Goal: Navigation & Orientation: Find specific page/section

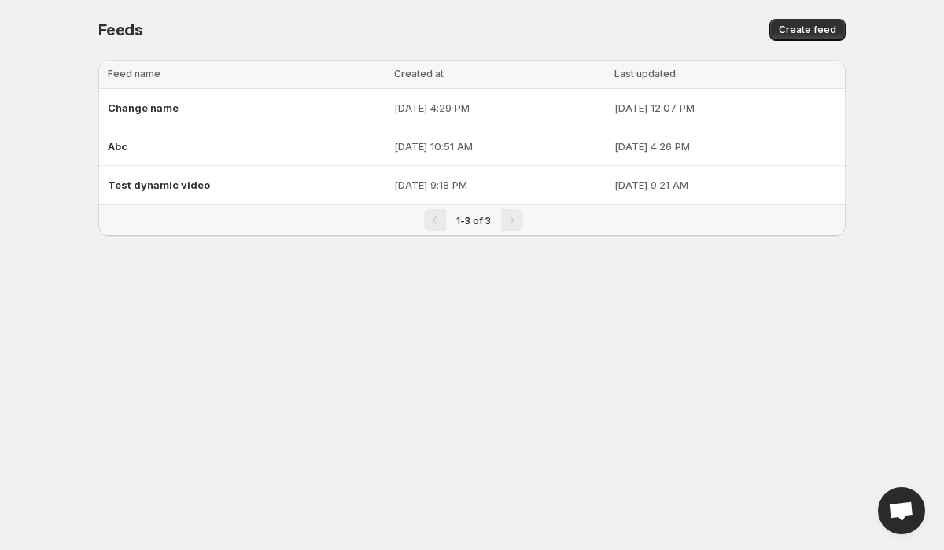
click at [103, 20] on span "Feeds" at bounding box center [120, 29] width 45 height 19
click at [394, 20] on div "Feeds" at bounding box center [274, 30] width 352 height 22
click at [97, 30] on div "Feeds. This page is ready Feeds Create feed Loading tables… Loading tables… Fee…" at bounding box center [471, 137] width 785 height 274
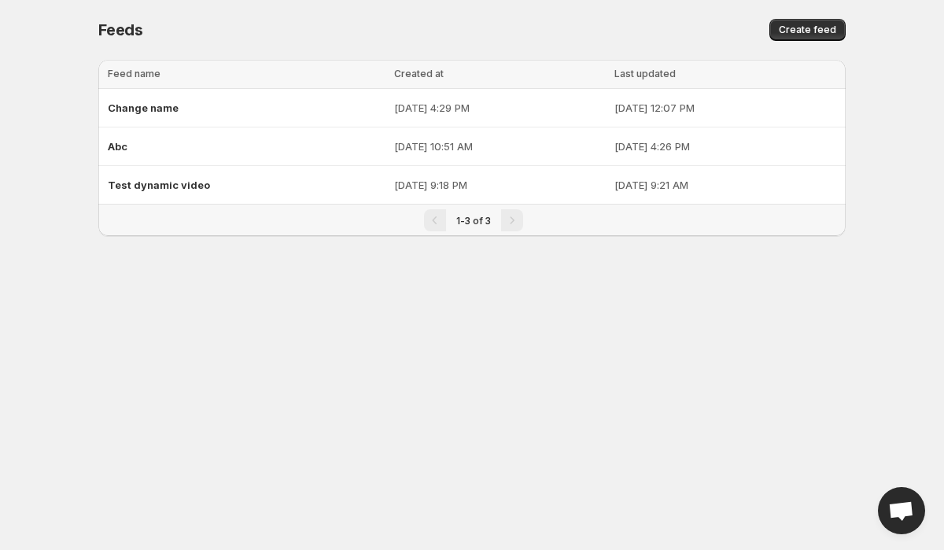
click at [97, 30] on div "Feeds. This page is ready Feeds Create feed Loading tables… Loading tables… Fee…" at bounding box center [471, 137] width 785 height 274
click at [183, 28] on div "Feeds" at bounding box center [274, 30] width 352 height 22
click at [115, 29] on span "Feeds" at bounding box center [120, 29] width 45 height 19
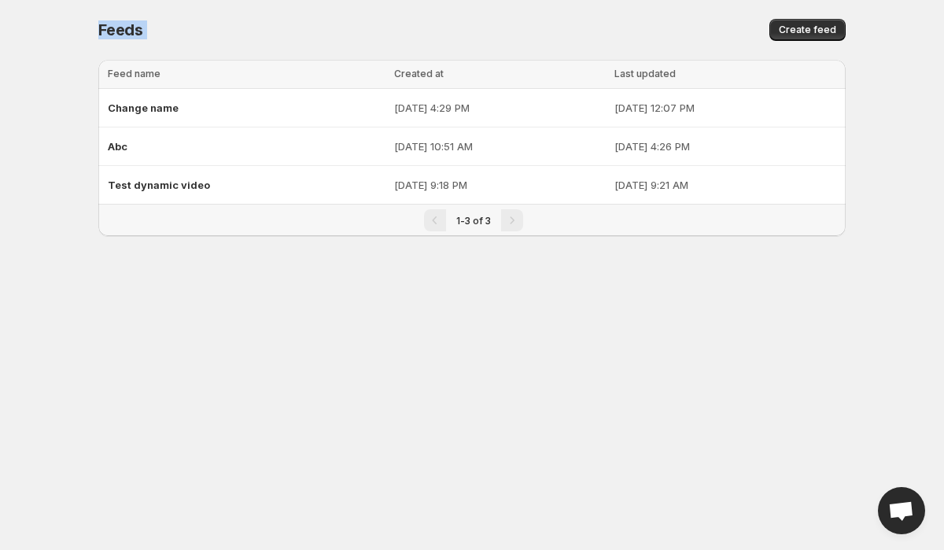
click at [115, 29] on span "Feeds" at bounding box center [120, 29] width 45 height 19
click at [290, 29] on div "Feeds" at bounding box center [274, 30] width 352 height 22
click at [401, 5] on div "Feeds. This page is ready Feeds Create feed" at bounding box center [471, 30] width 747 height 60
